Goal: Find contact information: Find contact information

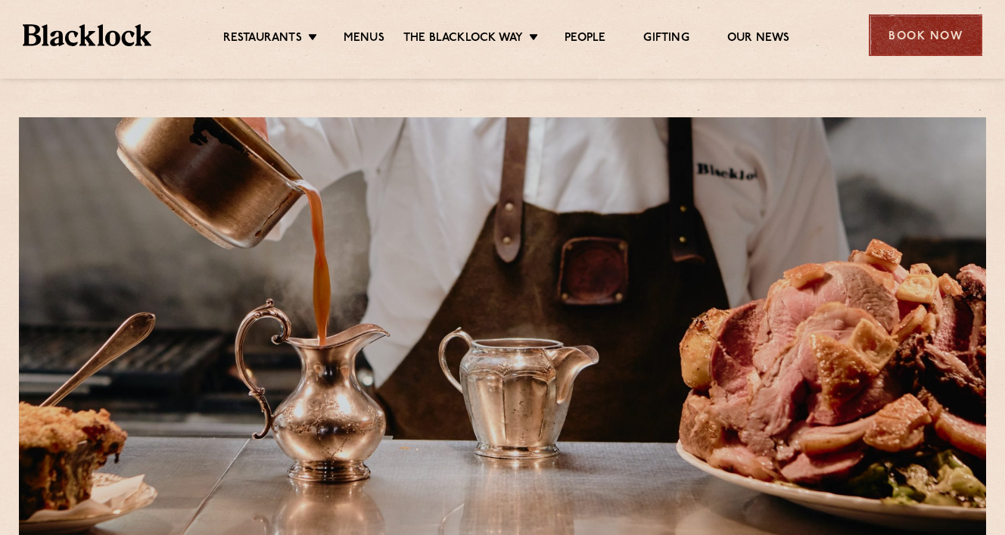
click at [904, 28] on div "Book Now" at bounding box center [926, 35] width 114 height 42
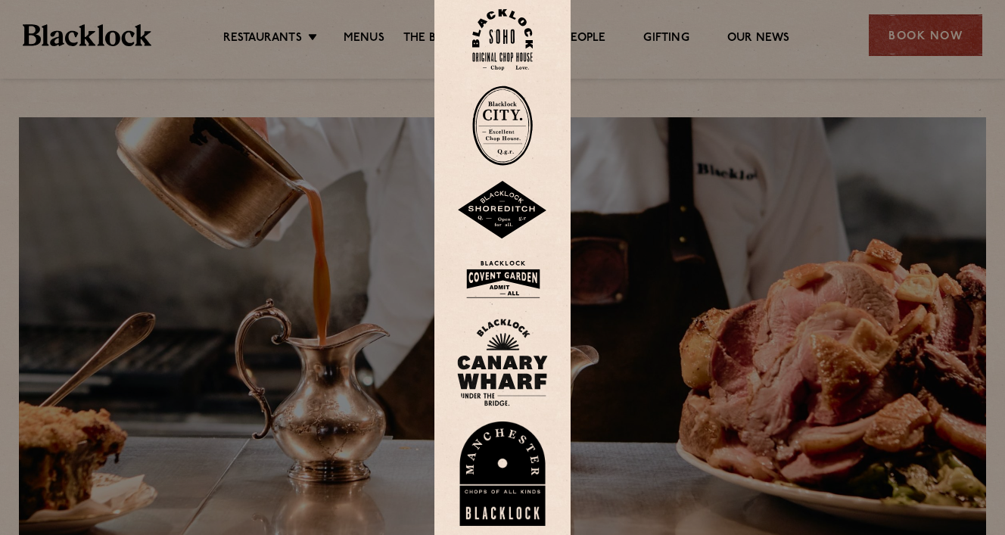
click at [498, 212] on img at bounding box center [502, 210] width 91 height 59
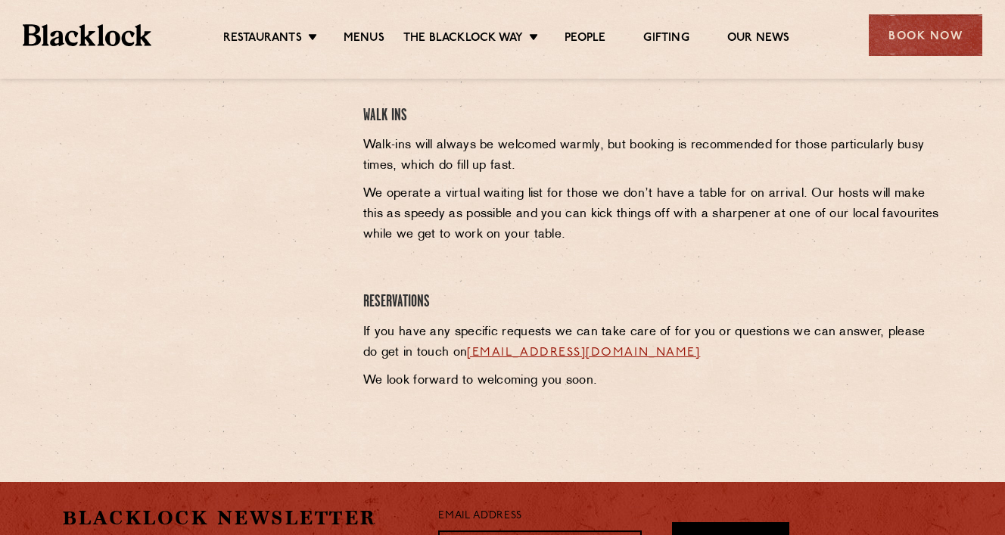
scroll to position [718, 0]
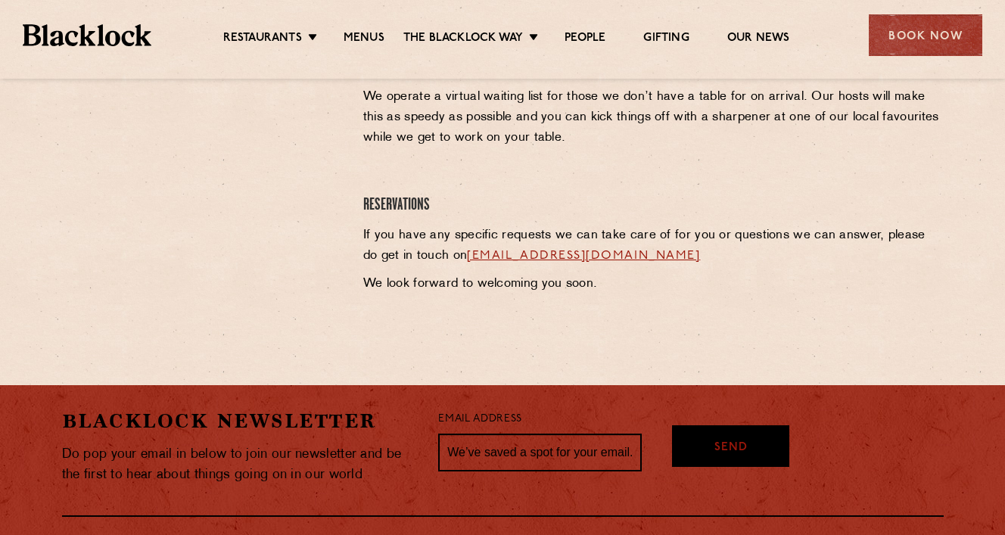
click at [607, 257] on link "shoreditch@theblacklock.com" at bounding box center [583, 256] width 233 height 12
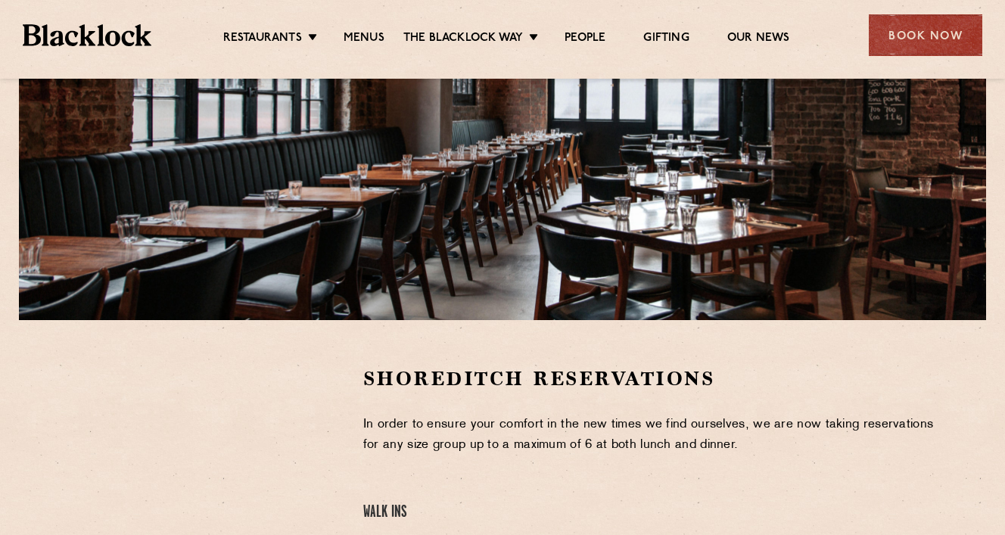
scroll to position [0, 0]
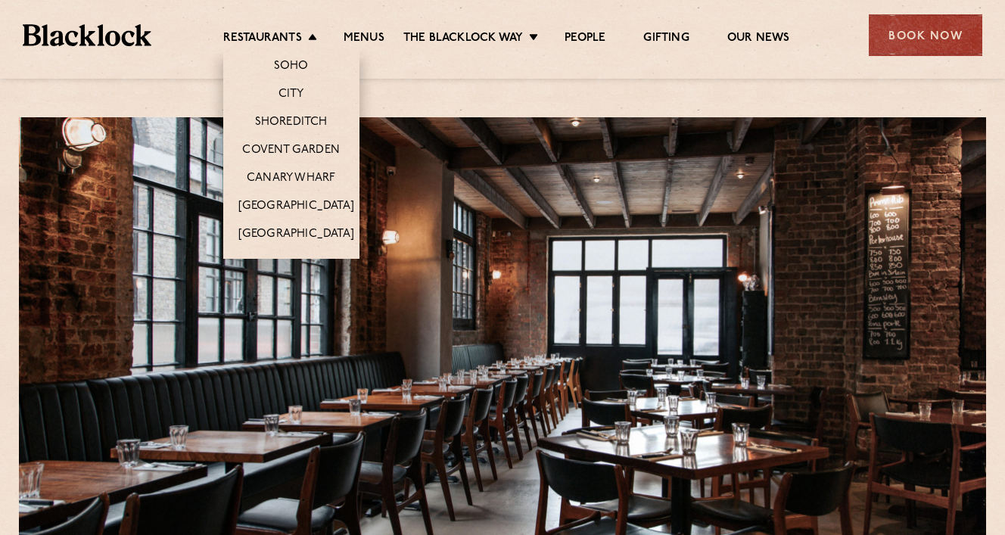
click at [312, 38] on li "Restaurants Soho City Shoreditch Covent Garden Canary Wharf Manchester Birmingh…" at bounding box center [273, 39] width 101 height 17
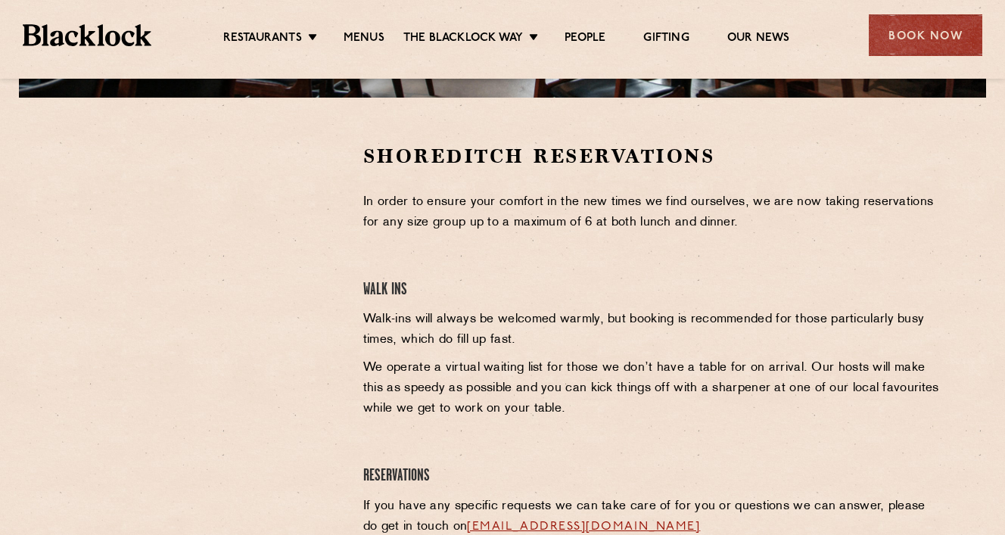
scroll to position [543, 0]
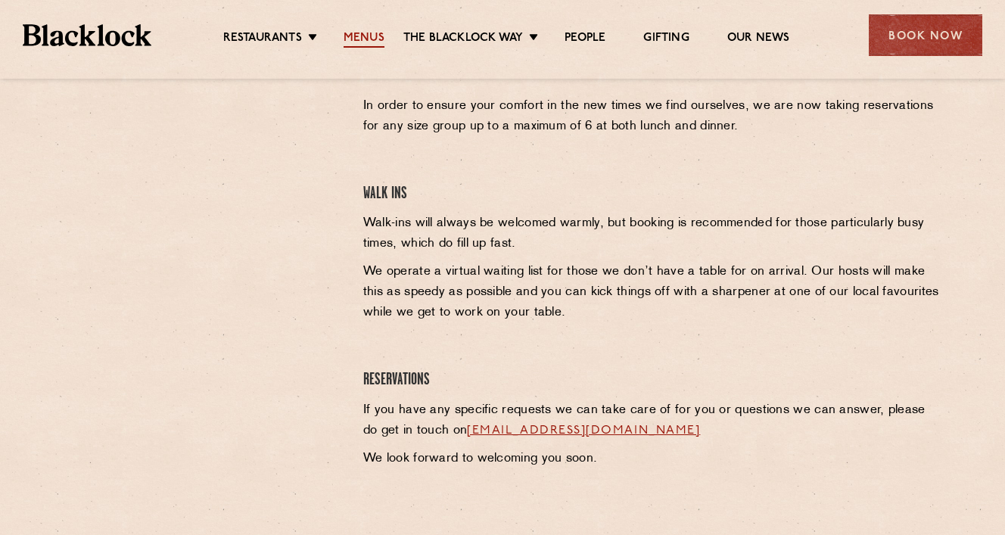
click at [371, 37] on link "Menus" at bounding box center [364, 39] width 41 height 17
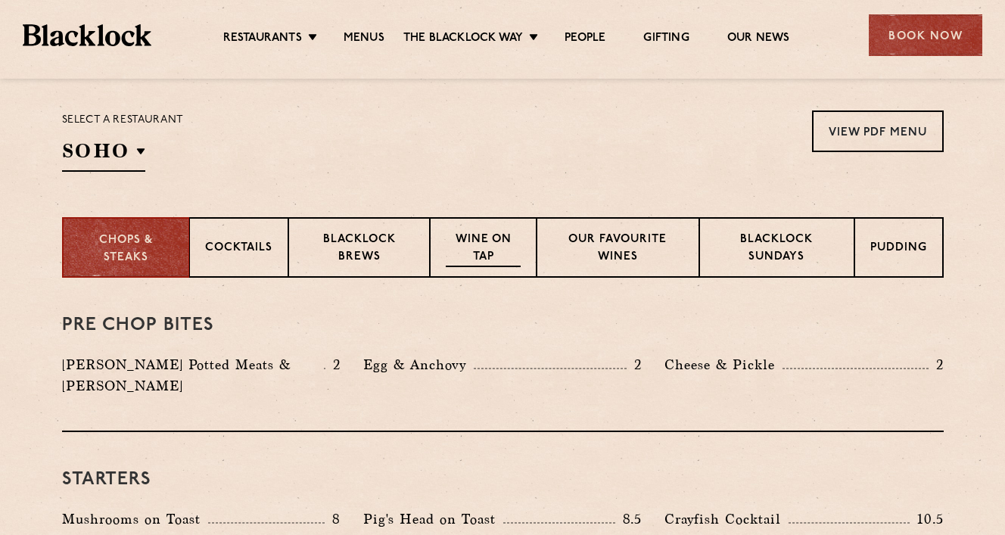
scroll to position [470, 0]
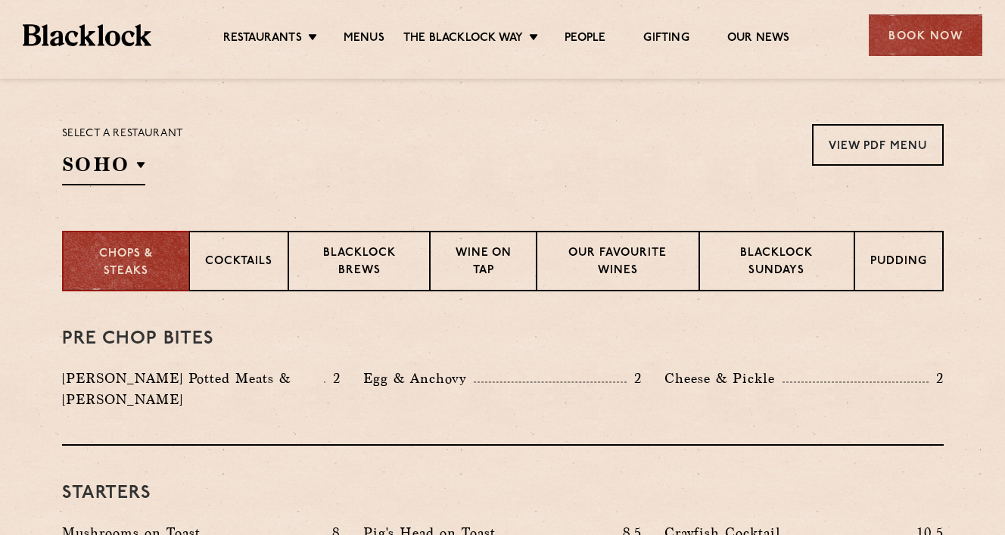
click at [152, 163] on div "Select a restaurant SOHO Soho Birmingham City Shoreditch Covent Garden Canary W…" at bounding box center [123, 154] width 122 height 61
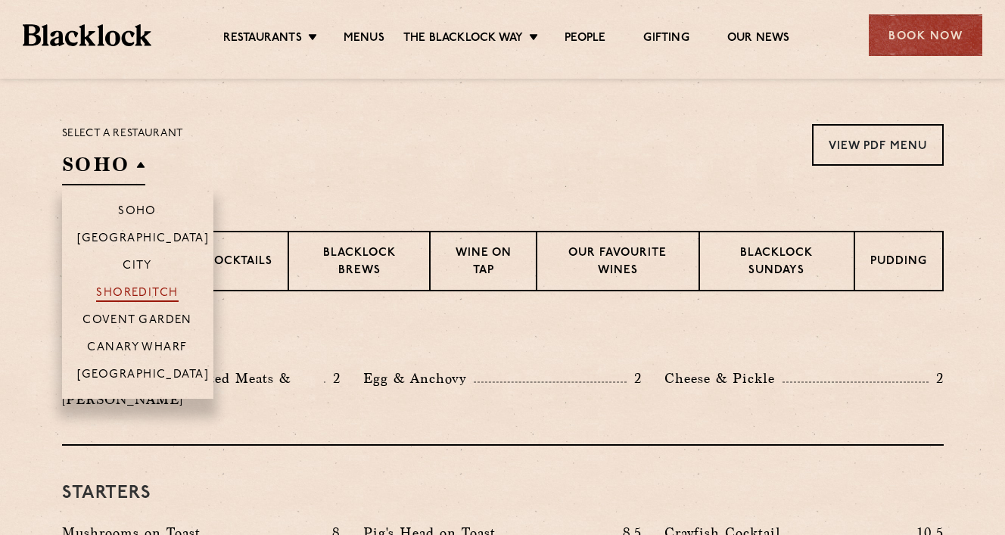
click at [136, 294] on p "Shoreditch" at bounding box center [137, 294] width 83 height 15
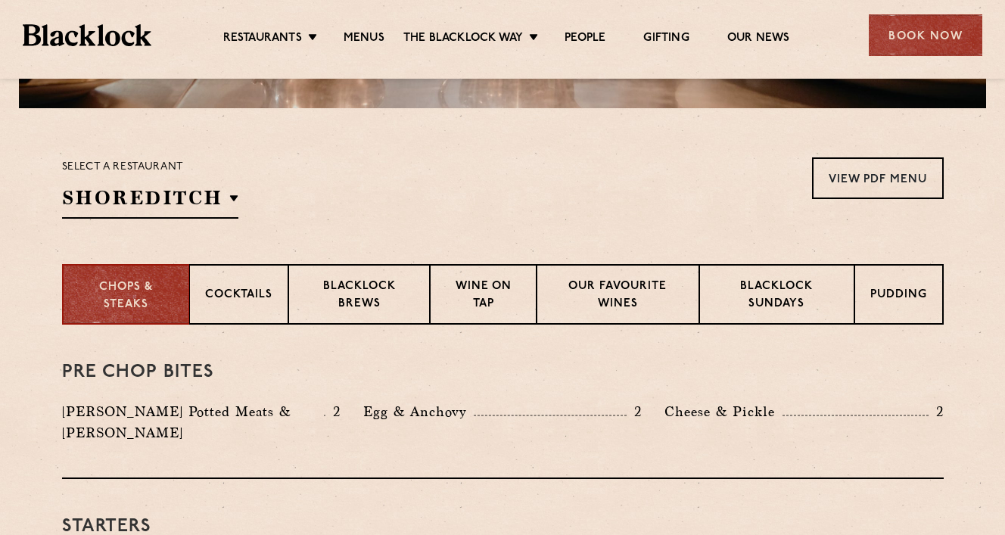
scroll to position [434, 0]
